Goal: Task Accomplishment & Management: Use online tool/utility

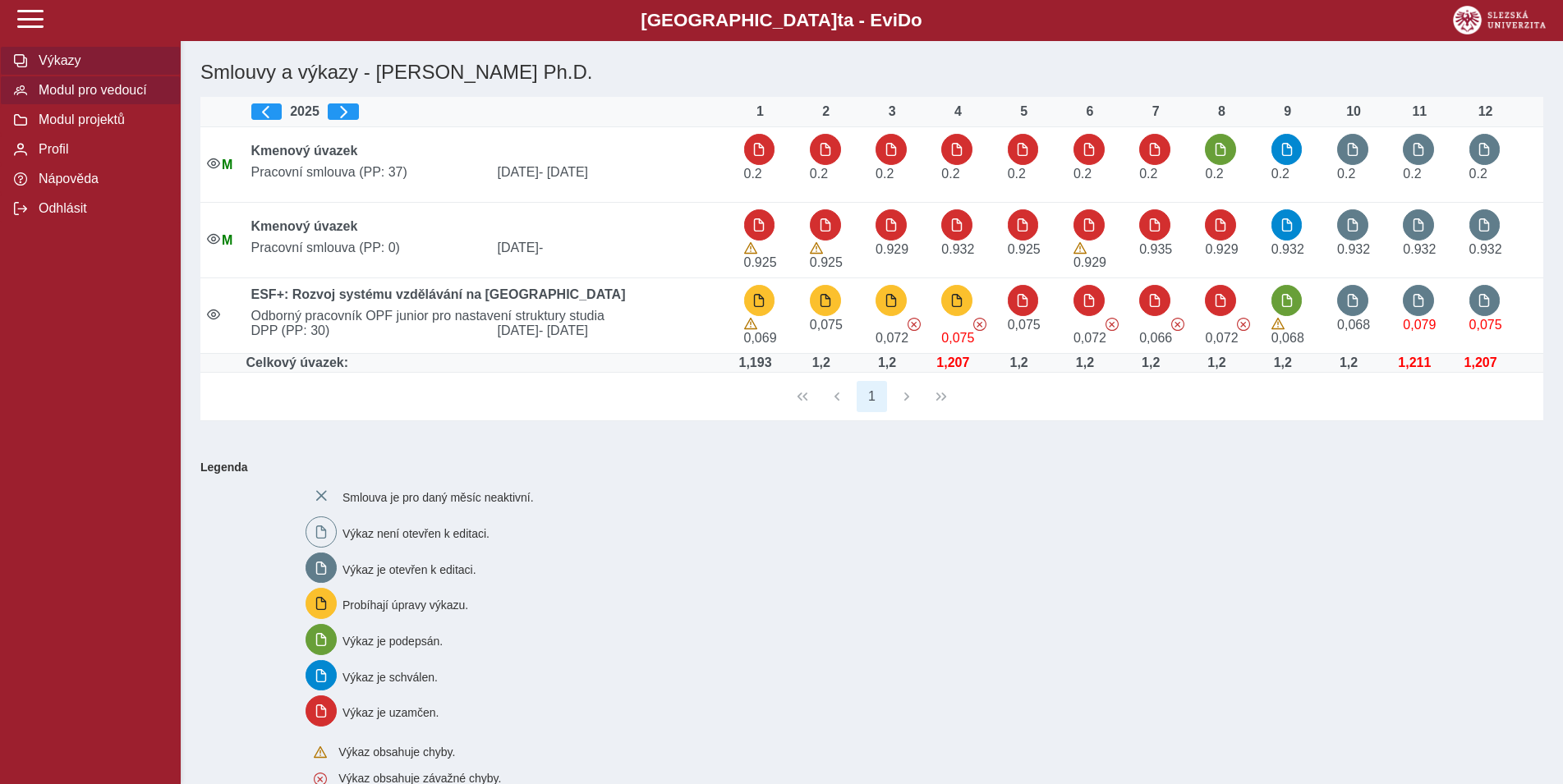
click at [106, 98] on span "Modul pro vedoucí" at bounding box center [100, 90] width 133 height 15
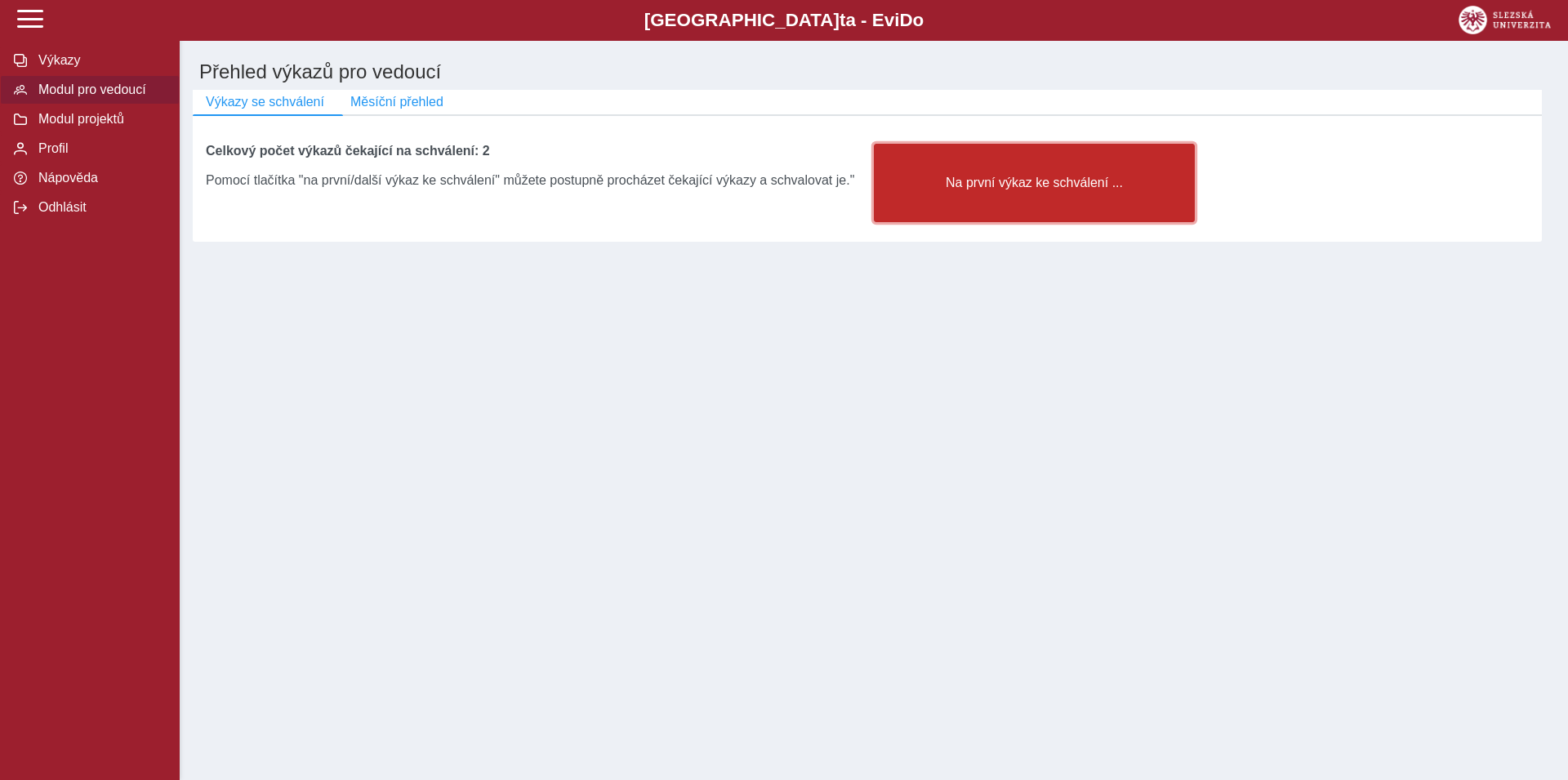
click at [947, 208] on button "Na první výkaz ke schválení ..." at bounding box center [1035, 182] width 321 height 78
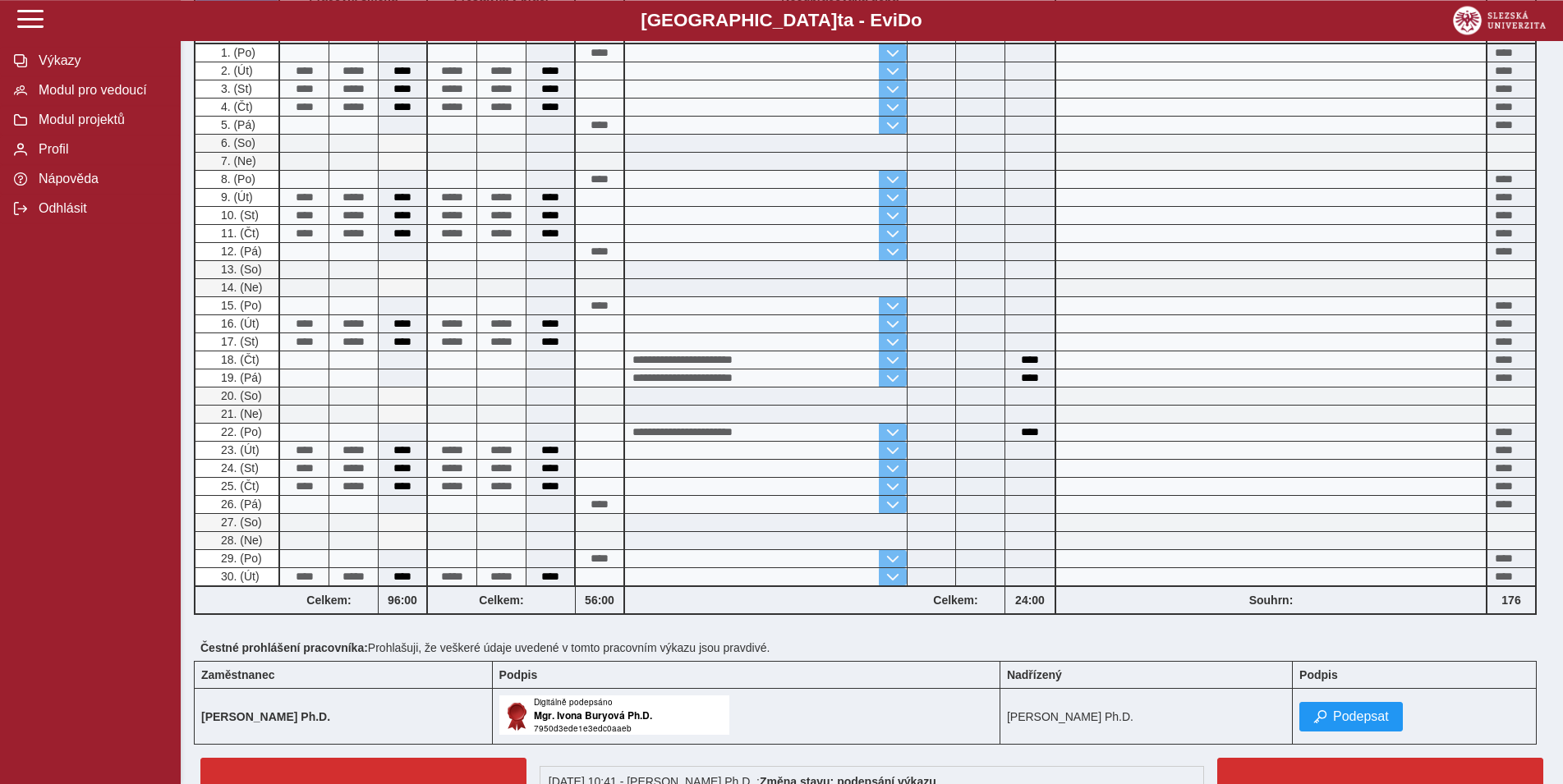
scroll to position [351, 0]
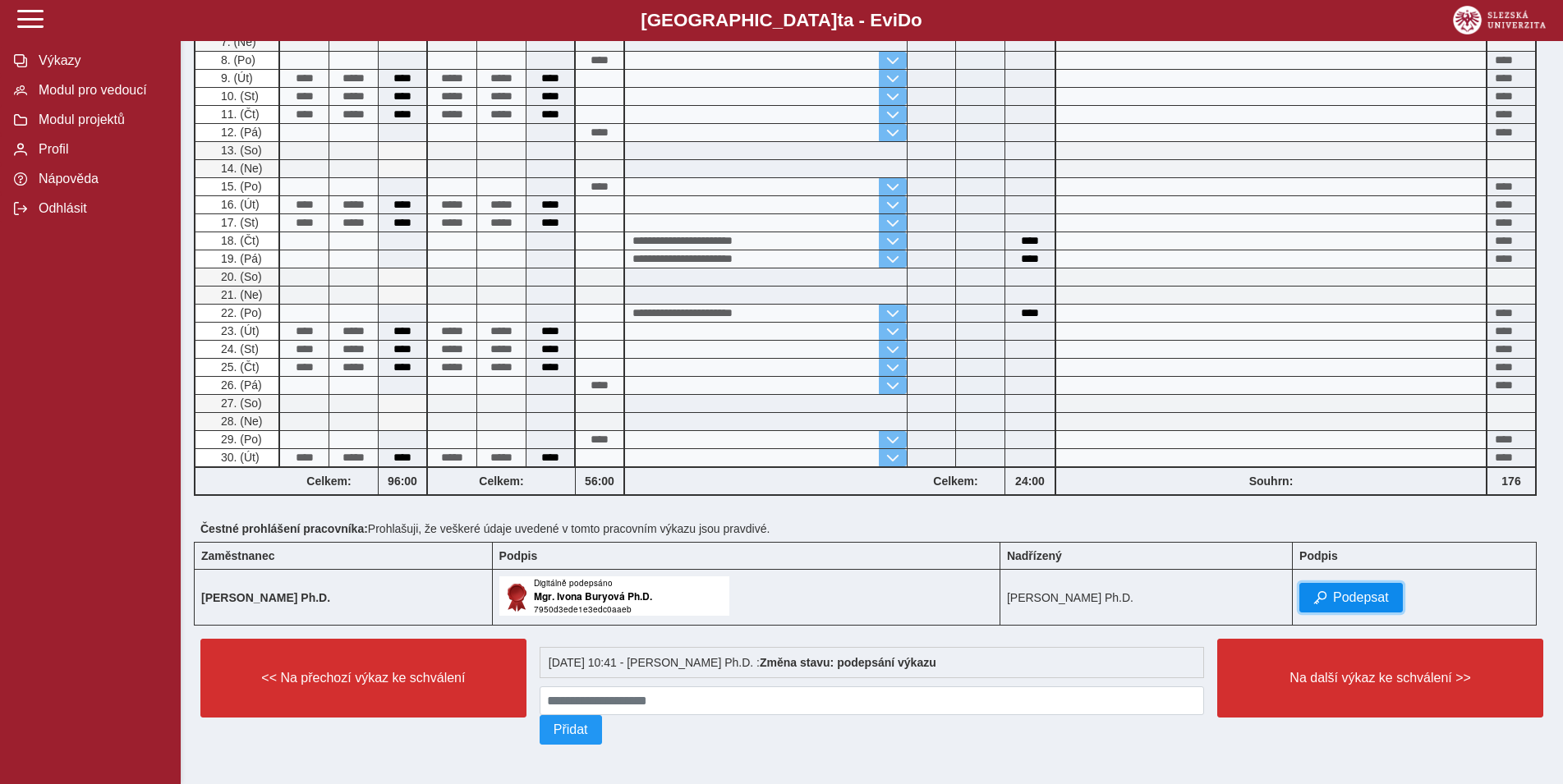
click at [1393, 583] on button "Podepsat" at bounding box center [1351, 597] width 104 height 29
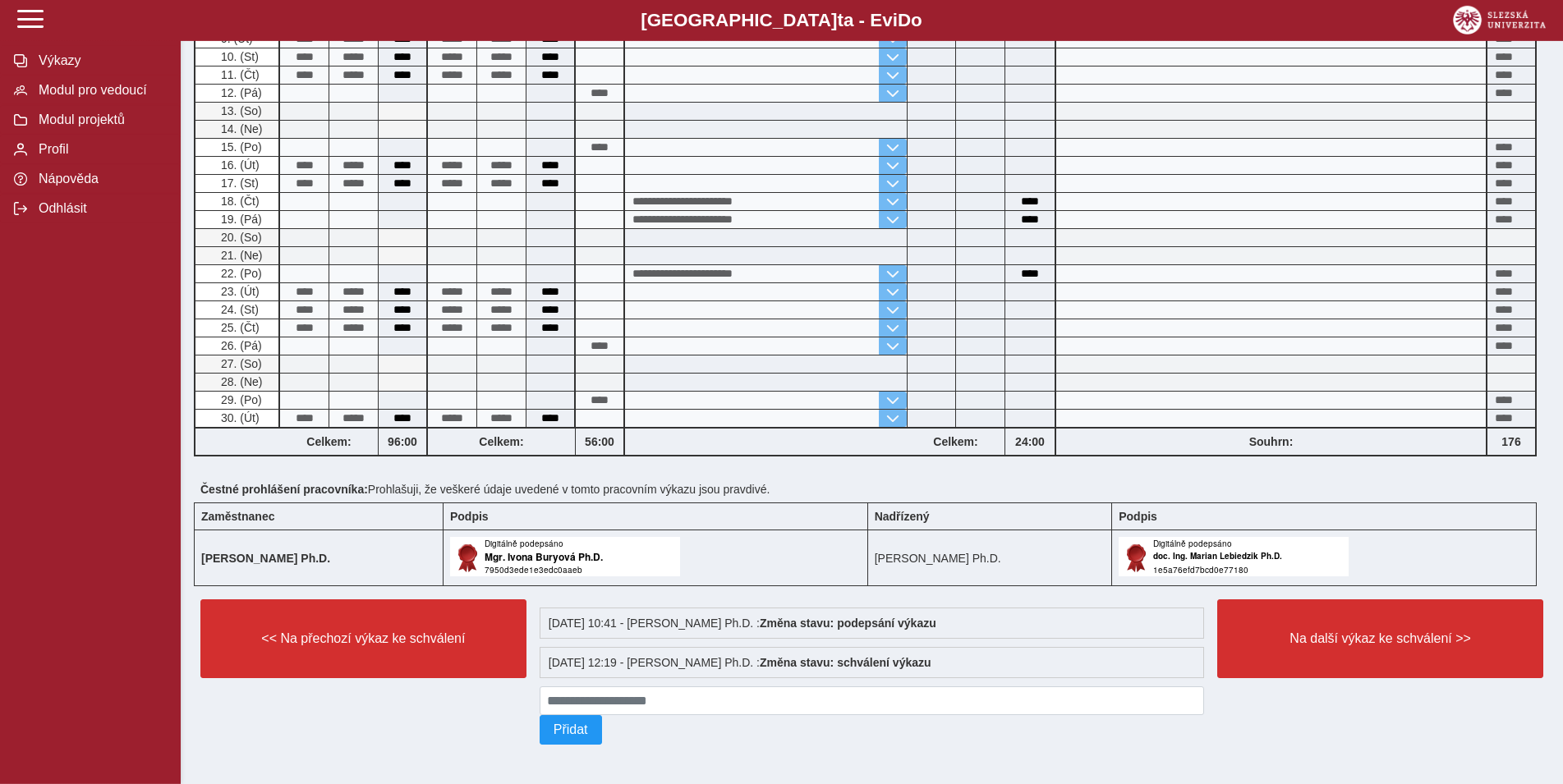
scroll to position [392, 0]
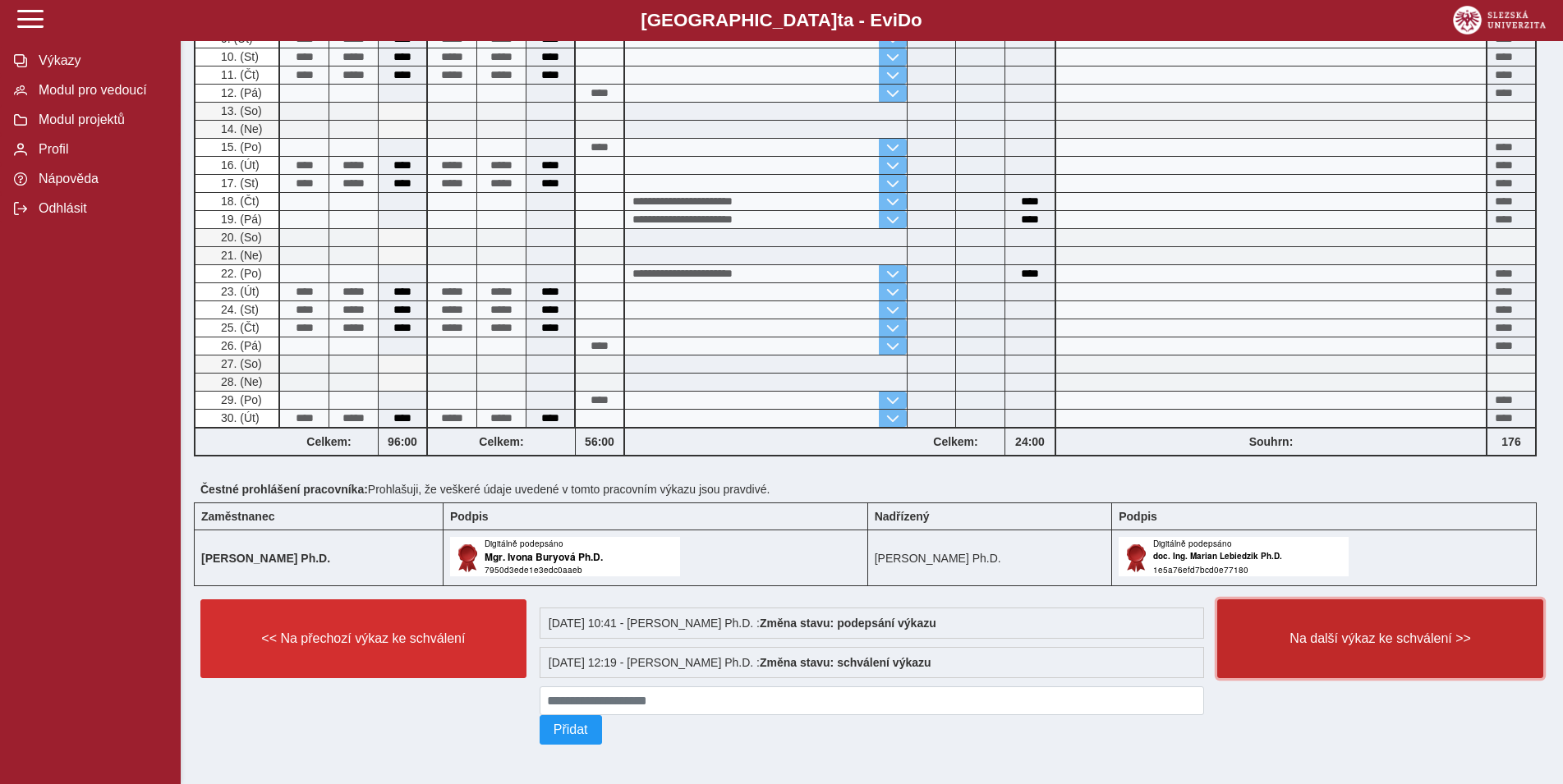
click at [1384, 631] on span "Na další výkaz ke schválení >>" at bounding box center [1379, 638] width 298 height 15
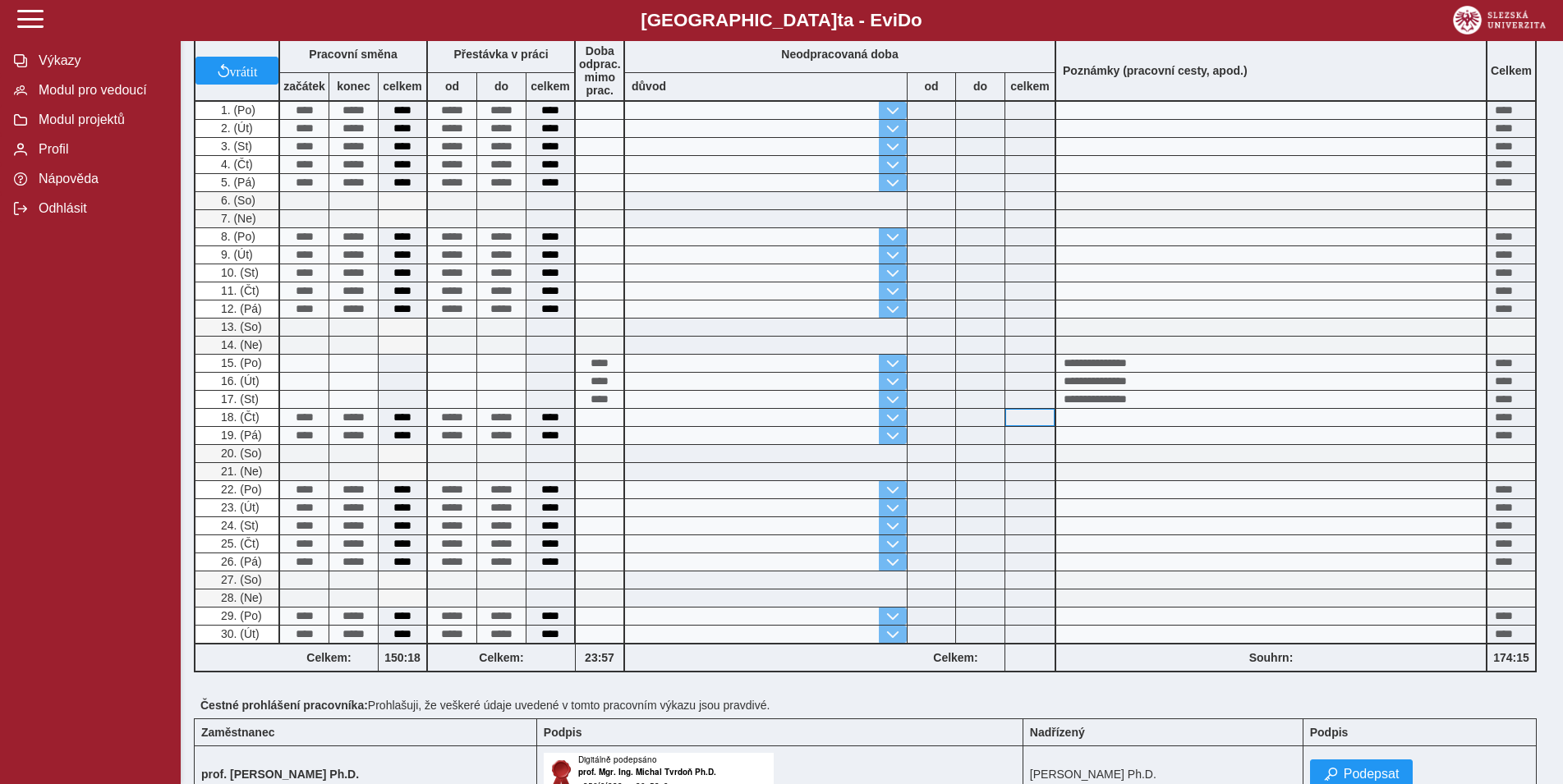
scroll to position [444, 0]
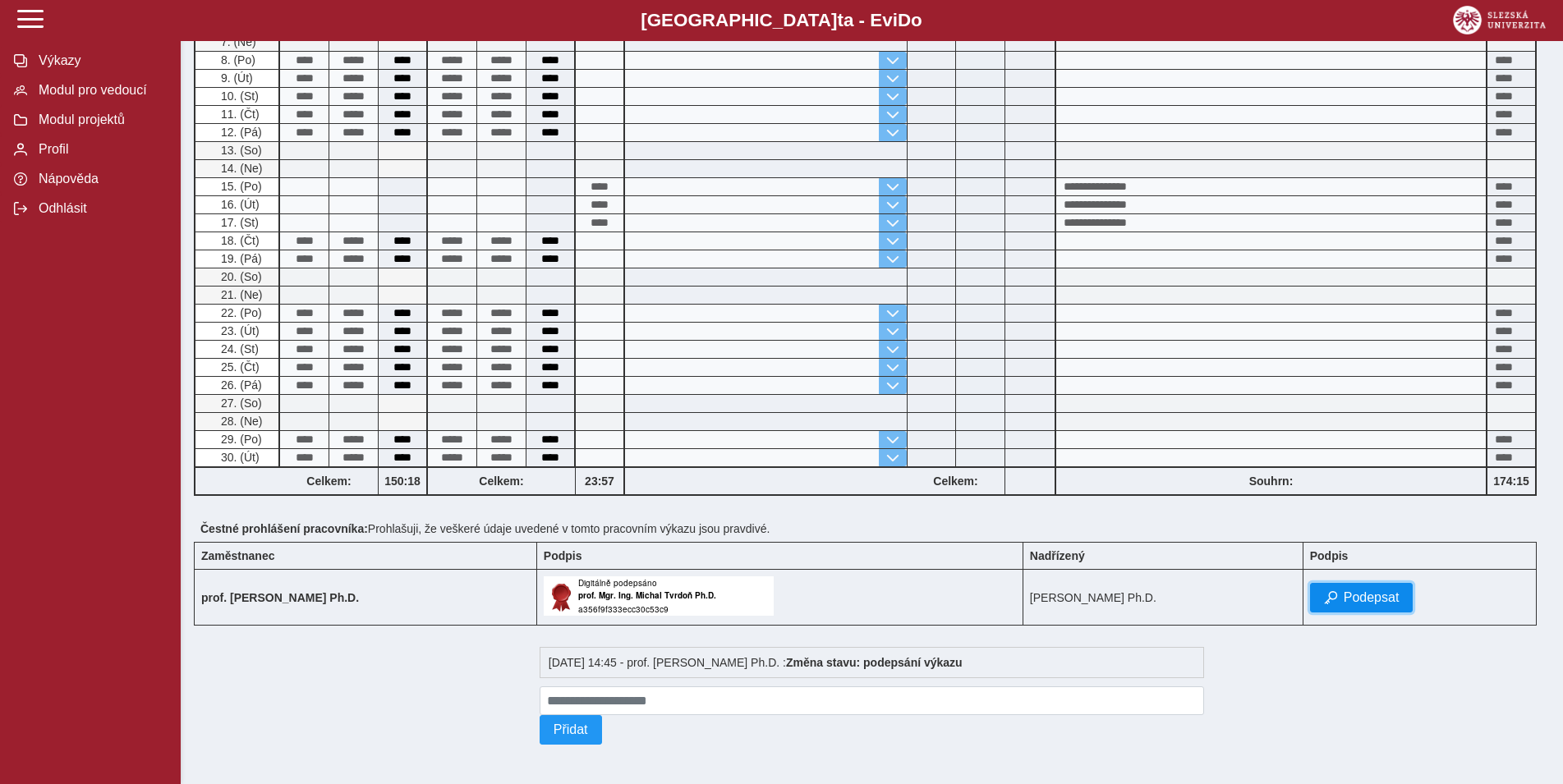
click at [1393, 594] on span "Podepsat" at bounding box center [1371, 597] width 56 height 15
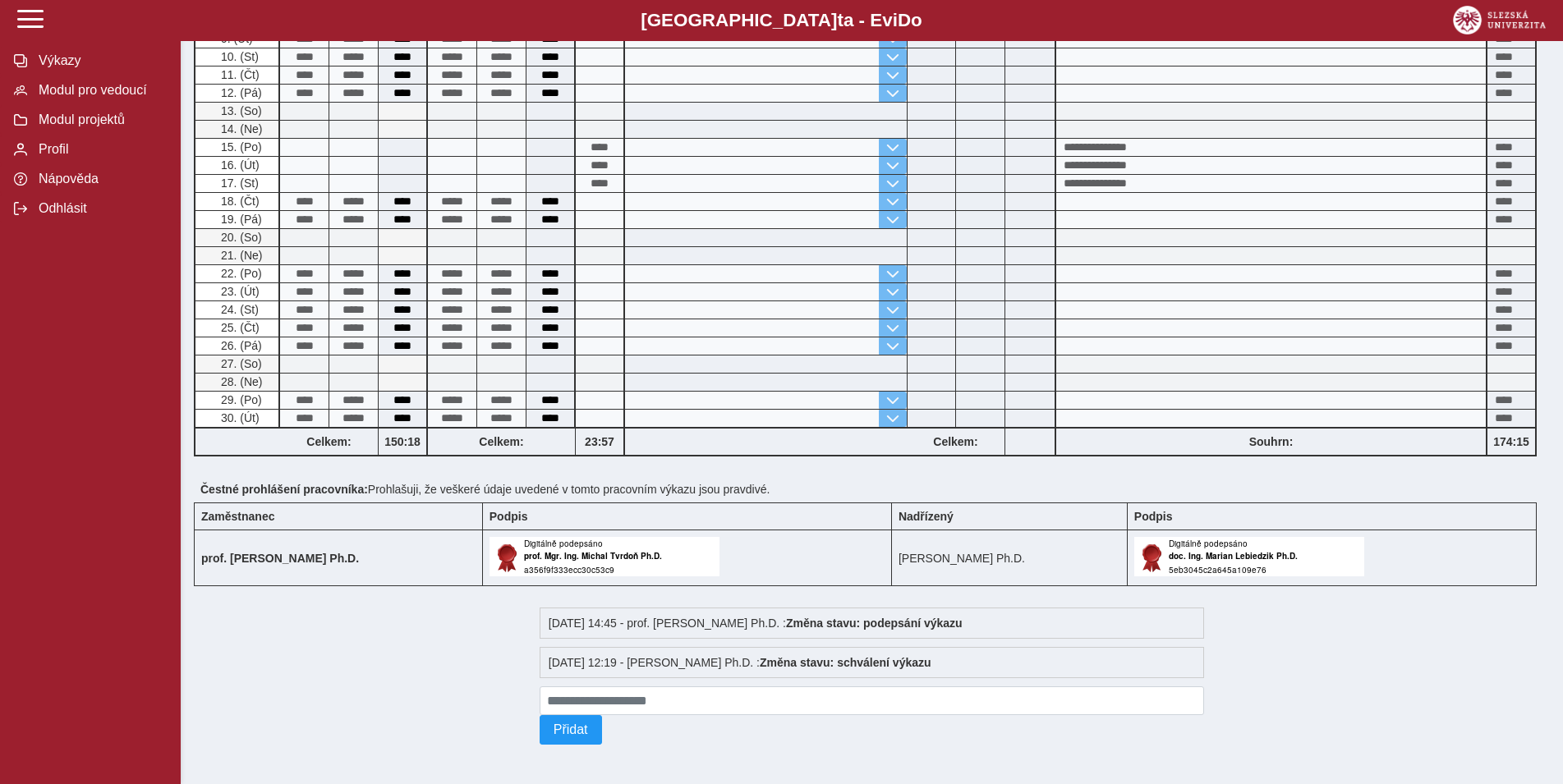
scroll to position [0, 0]
